Goal: Book appointment/travel/reservation

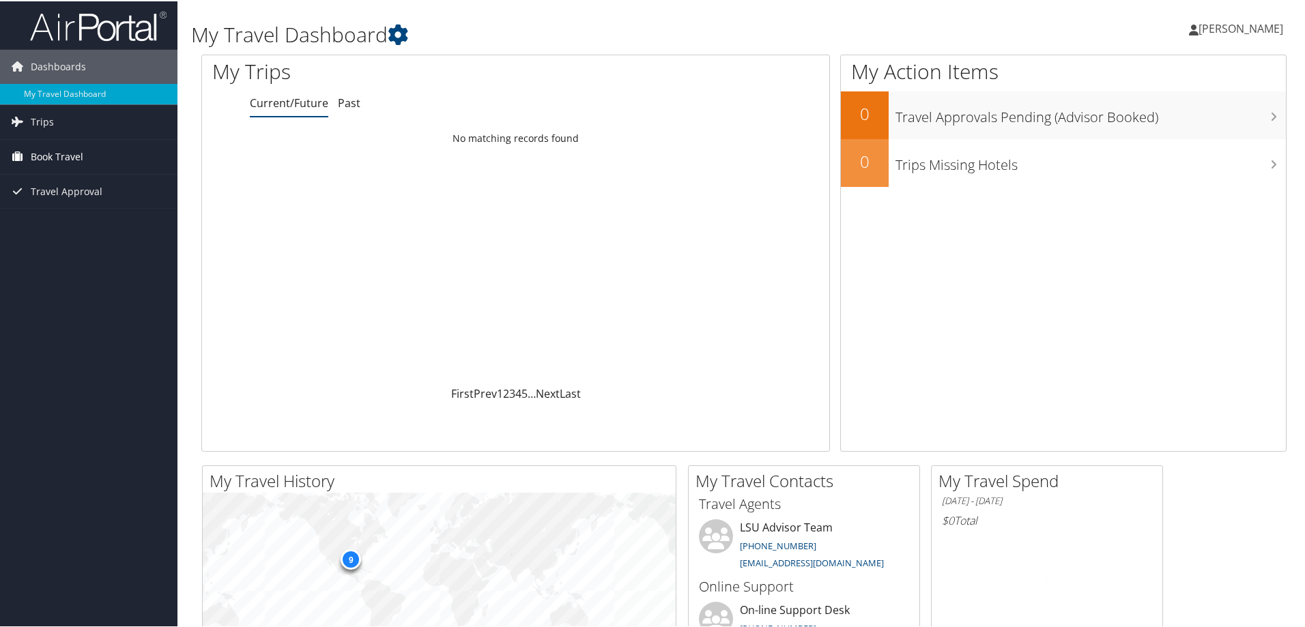
click at [51, 156] on span "Book Travel" at bounding box center [57, 156] width 53 height 34
click at [54, 203] on link "Book/Manage Online Trips" at bounding box center [88, 203] width 177 height 20
